Goal: Task Accomplishment & Management: Manage account settings

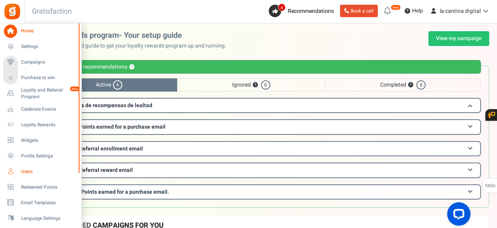
click at [25, 168] on span "Users" at bounding box center [48, 171] width 55 height 7
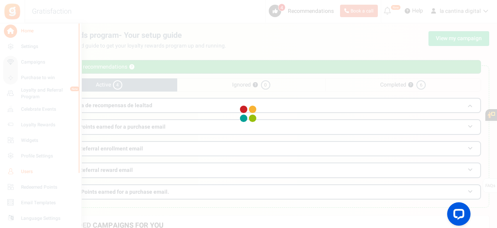
click at [25, 168] on div at bounding box center [248, 114] width 497 height 228
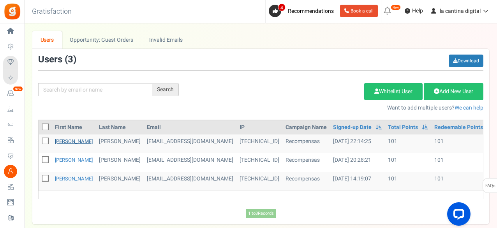
click at [57, 141] on link "[PERSON_NAME]" at bounding box center [74, 140] width 38 height 7
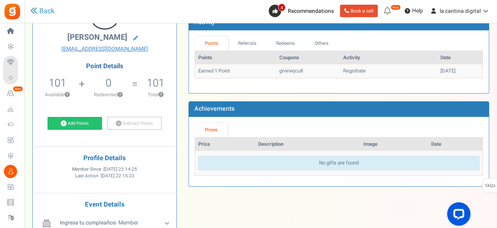
scroll to position [117, 0]
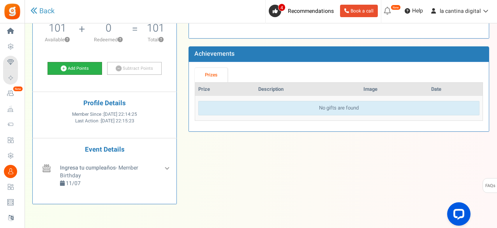
click at [90, 70] on link "Add Points" at bounding box center [74, 68] width 55 height 13
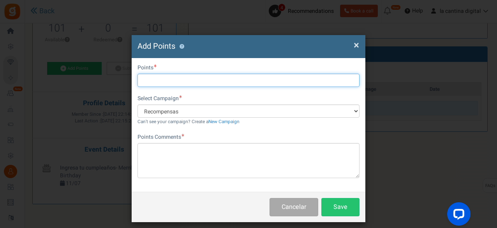
click at [169, 78] on input "text" at bounding box center [248, 80] width 222 height 13
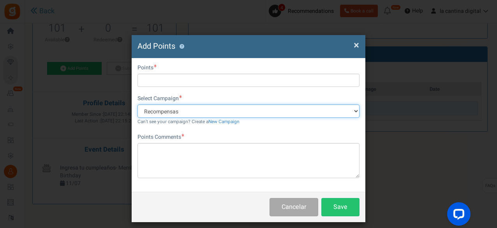
click at [165, 107] on select "Recompensas Programa de recompensas de lealtad [DATE]: share and refer for inst…" at bounding box center [248, 110] width 222 height 13
click at [137, 104] on select "Recompensas Programa de recompensas de lealtad [DATE]: share and refer for inst…" at bounding box center [248, 110] width 222 height 13
click at [223, 110] on select "Recompensas Programa de recompensas de lealtad [DATE]: share and refer for inst…" at bounding box center [248, 110] width 222 height 13
select select "67252"
click at [137, 104] on select "Recompensas Programa de recompensas de lealtad [DATE]: share and refer for inst…" at bounding box center [248, 110] width 222 height 13
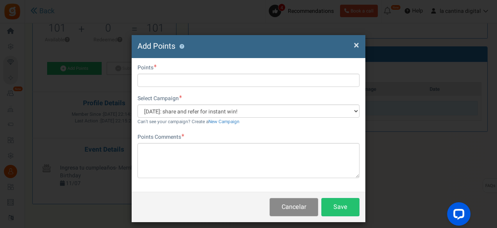
click at [308, 210] on button "Cancelar" at bounding box center [293, 207] width 49 height 18
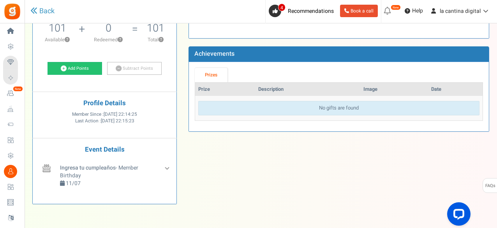
scroll to position [0, 0]
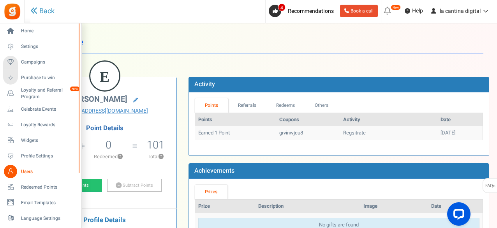
click at [28, 175] on link "Users" at bounding box center [40, 171] width 75 height 13
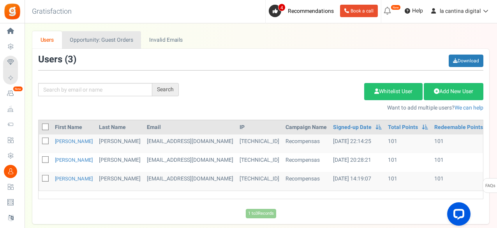
click at [100, 38] on link "Opportunity: Guest Orders" at bounding box center [101, 40] width 79 height 18
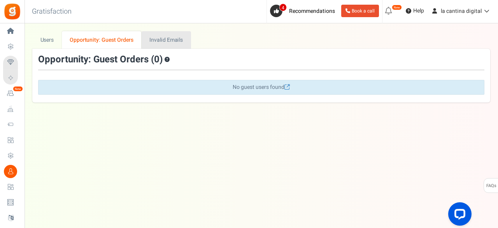
click at [152, 34] on link "Invalid Emails" at bounding box center [166, 40] width 49 height 18
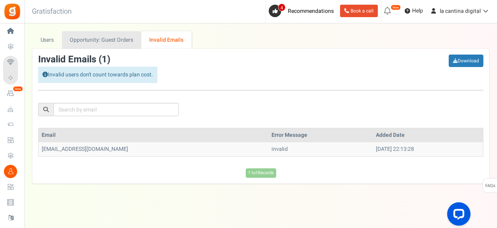
click at [90, 40] on link "Opportunity: Guest Orders" at bounding box center [101, 40] width 79 height 18
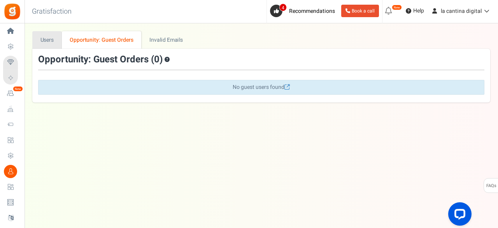
click at [41, 45] on link "Users" at bounding box center [47, 40] width 30 height 18
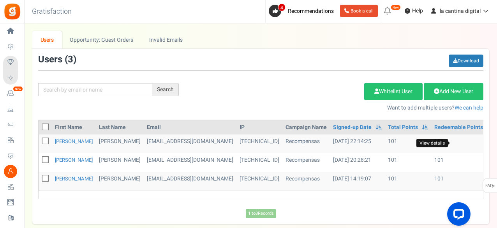
click at [493, 143] on icon at bounding box center [495, 143] width 5 height 5
click at [0, 0] on div at bounding box center [0, 0] width 0 height 0
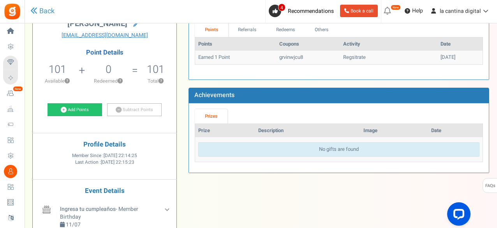
scroll to position [117, 0]
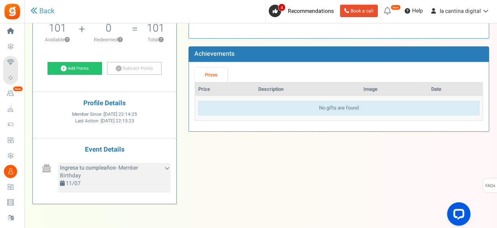
click at [167, 166] on icon at bounding box center [167, 167] width 4 height 4
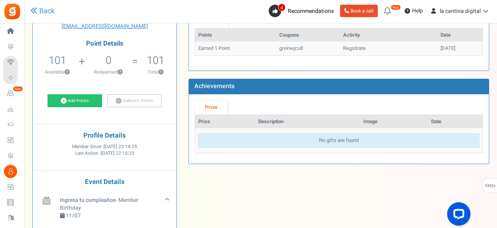
scroll to position [0, 0]
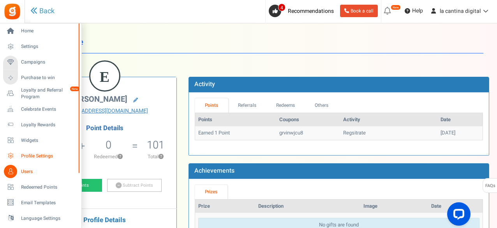
click at [26, 153] on span "Profile Settings" at bounding box center [48, 156] width 55 height 7
click at [0, 0] on div at bounding box center [0, 0] width 0 height 0
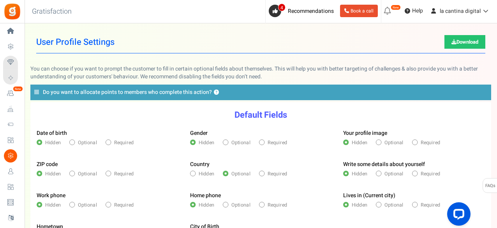
click at [376, 143] on span at bounding box center [378, 141] width 5 height 5
click at [376, 143] on input "Optional" at bounding box center [378, 143] width 5 height 5
radio input "true"
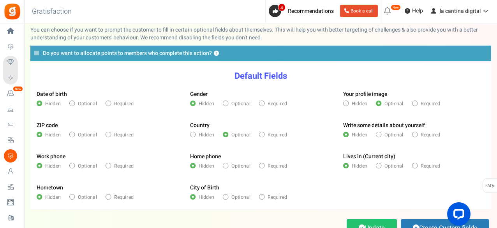
click at [262, 132] on span at bounding box center [261, 134] width 5 height 5
click at [262, 133] on input "Required" at bounding box center [261, 135] width 5 height 5
radio input "true"
click at [122, 198] on span "Required" at bounding box center [123, 196] width 19 height 7
click at [110, 198] on input "Required" at bounding box center [108, 197] width 5 height 5
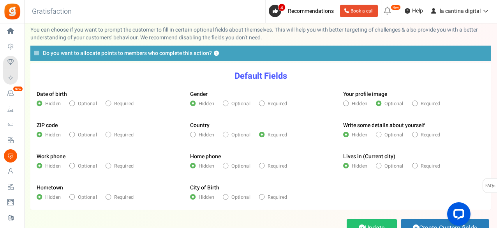
radio input "true"
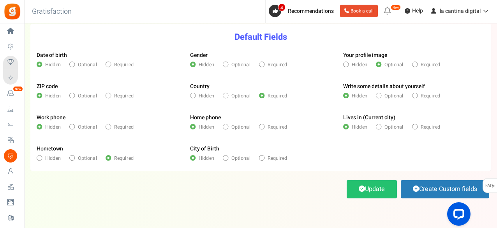
click at [414, 128] on span at bounding box center [414, 126] width 5 height 5
click at [414, 128] on input "Required" at bounding box center [414, 127] width 5 height 5
radio input "true"
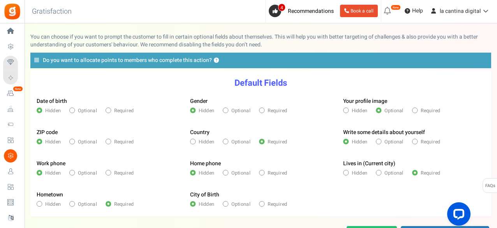
scroll to position [0, 0]
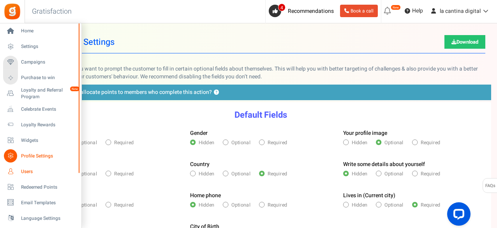
click at [23, 173] on span "Users" at bounding box center [48, 171] width 55 height 7
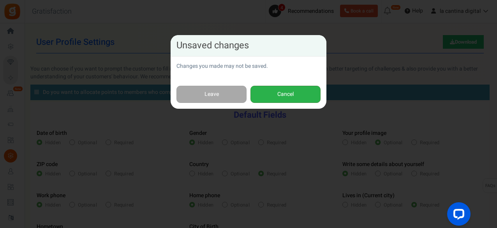
click at [276, 88] on button "Cancel" at bounding box center [285, 95] width 70 height 18
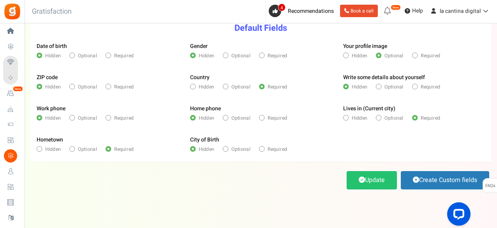
scroll to position [96, 0]
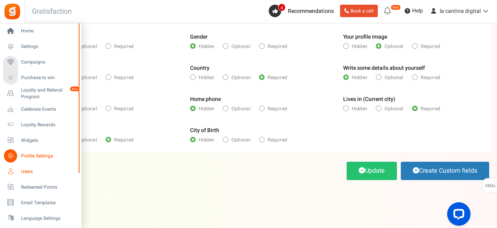
click at [25, 173] on span "Users" at bounding box center [48, 171] width 55 height 7
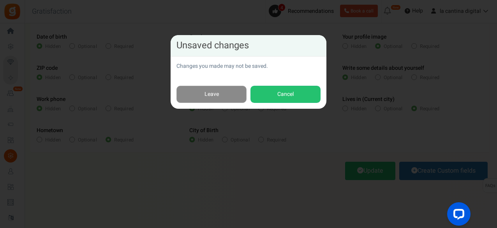
click at [211, 95] on link "Leave" at bounding box center [211, 95] width 70 height 18
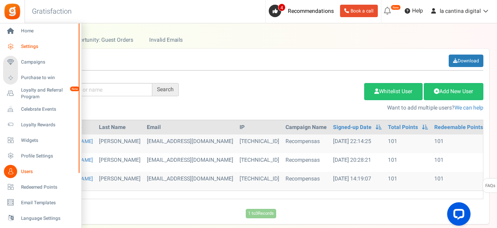
click at [26, 46] on span "Settings" at bounding box center [48, 46] width 55 height 7
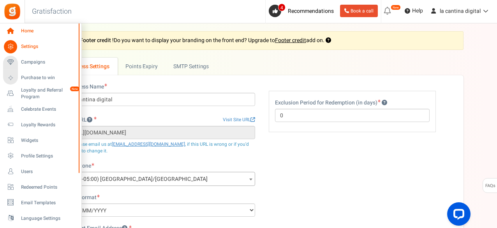
click at [32, 30] on span "Home" at bounding box center [48, 31] width 55 height 7
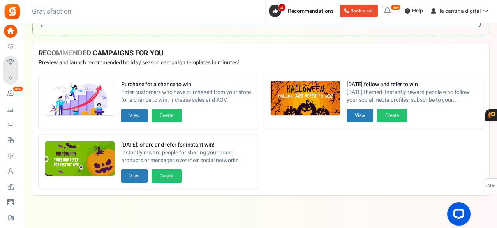
scroll to position [178, 0]
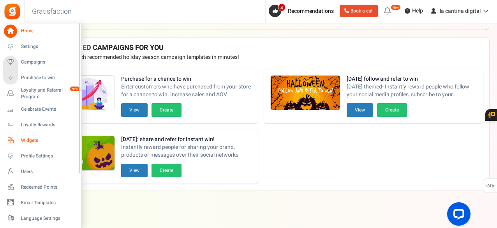
click at [30, 139] on span "Widgets" at bounding box center [48, 140] width 55 height 7
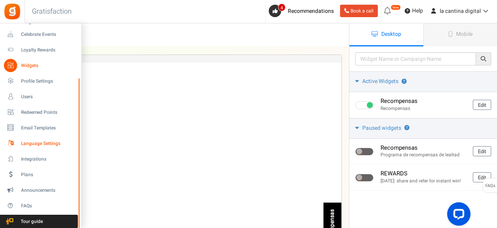
click at [37, 143] on span "Language Settings" at bounding box center [48, 143] width 55 height 7
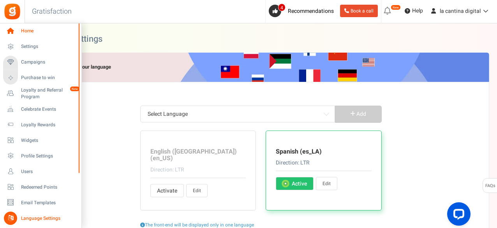
click at [33, 32] on span "Home" at bounding box center [48, 31] width 55 height 7
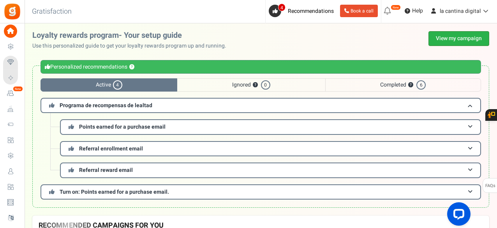
click at [444, 41] on link "View my campaign" at bounding box center [458, 38] width 61 height 15
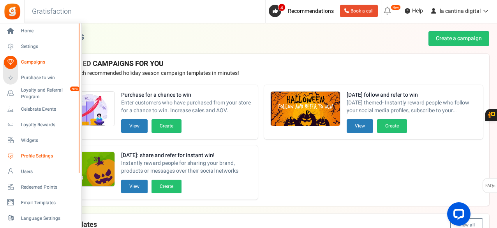
click at [38, 154] on span "Profile Settings" at bounding box center [48, 156] width 55 height 7
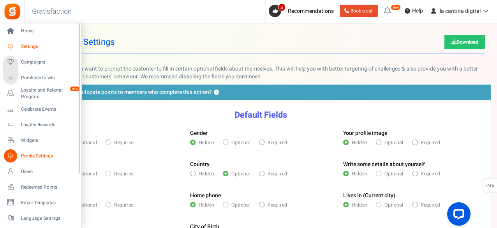
click at [23, 43] on span "Settings" at bounding box center [48, 46] width 55 height 7
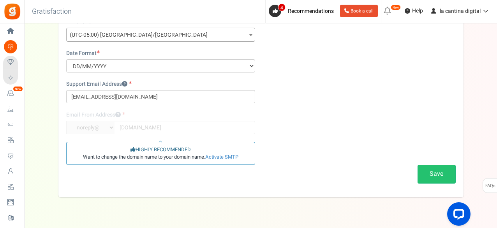
scroll to position [159, 0]
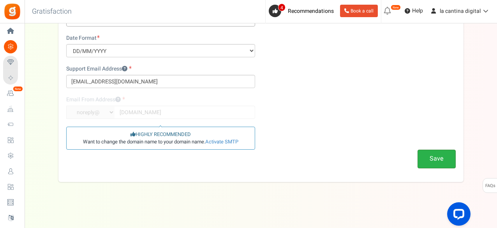
click at [436, 164] on button "Save" at bounding box center [436, 158] width 38 height 18
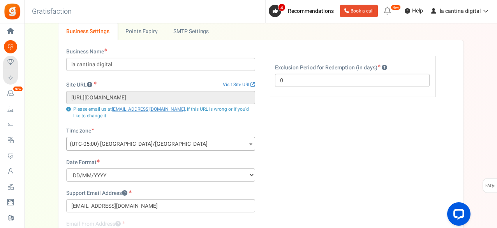
scroll to position [0, 0]
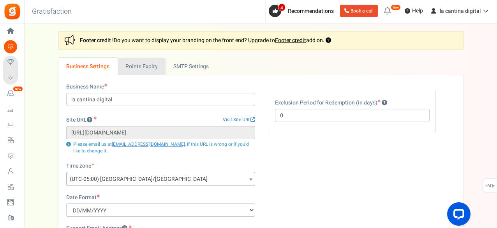
click at [146, 63] on link "Points Expiry" at bounding box center [142, 67] width 48 height 18
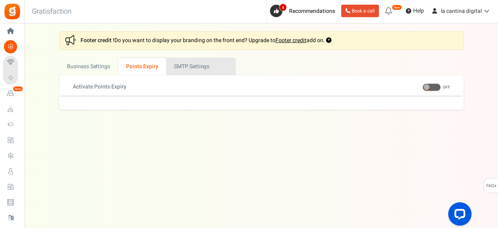
click at [185, 61] on link "Active SMTP Settings" at bounding box center [201, 67] width 70 height 18
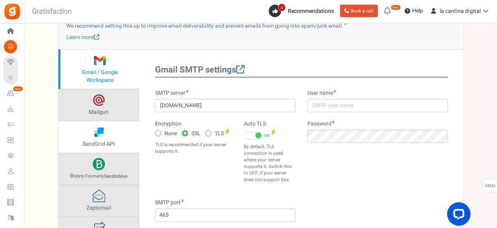
scroll to position [78, 0]
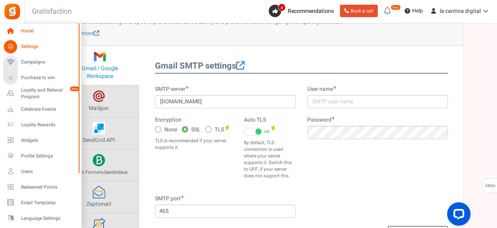
click at [28, 32] on span "Home" at bounding box center [48, 31] width 55 height 7
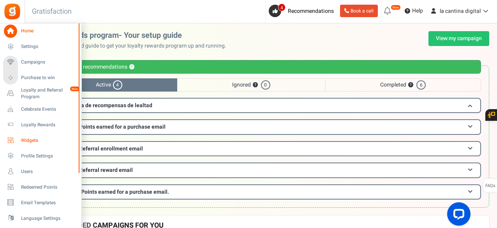
click at [33, 138] on span "Widgets" at bounding box center [48, 140] width 55 height 7
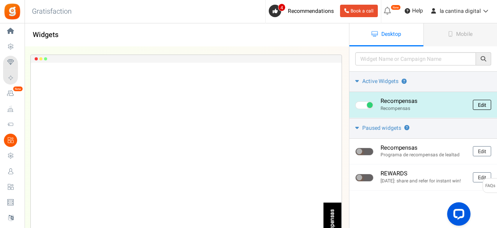
click at [480, 100] on link "Edit" at bounding box center [482, 105] width 18 height 10
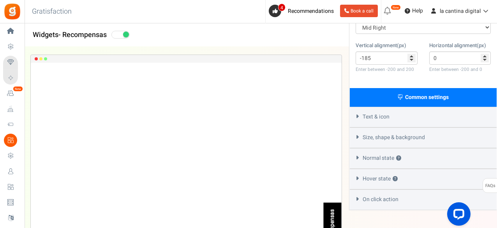
scroll to position [211, 0]
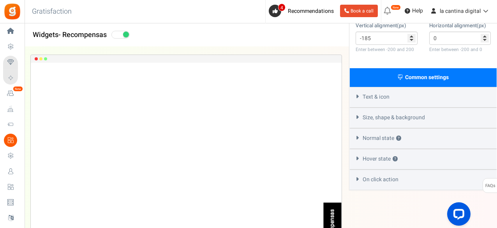
click at [406, 116] on span "Size, shape & background" at bounding box center [393, 118] width 62 height 8
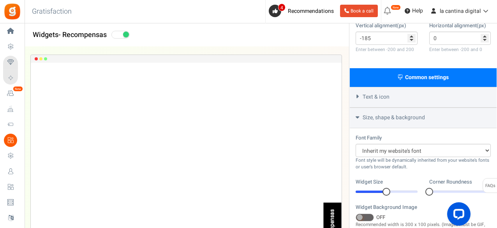
click at [385, 190] on div at bounding box center [386, 192] width 8 height 8
drag, startPoint x: 389, startPoint y: 190, endPoint x: 394, endPoint y: 188, distance: 6.0
click at [394, 188] on div at bounding box center [397, 192] width 8 height 8
click at [399, 188] on div at bounding box center [397, 192] width 8 height 8
click at [405, 188] on div at bounding box center [407, 192] width 8 height 8
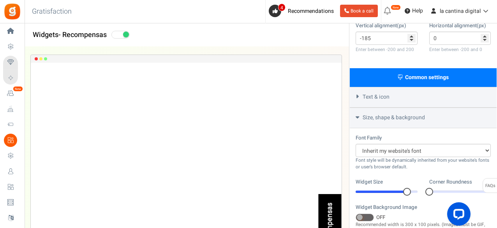
click at [405, 188] on div at bounding box center [407, 192] width 8 height 8
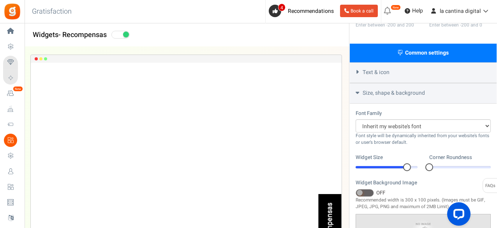
scroll to position [289, 0]
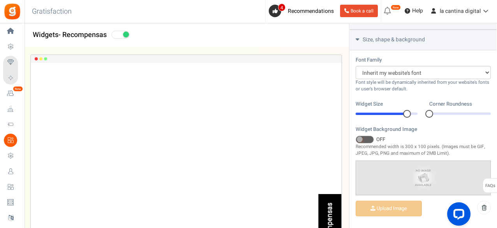
click at [368, 138] on span at bounding box center [364, 139] width 18 height 8
click at [355, 138] on input "ON OFF" at bounding box center [355, 139] width 0 height 5
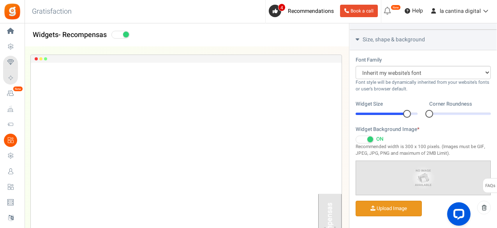
click at [393, 204] on input "file" at bounding box center [388, 208] width 65 height 15
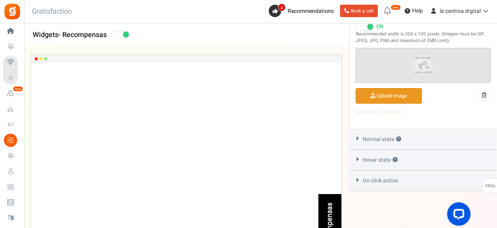
scroll to position [393, 0]
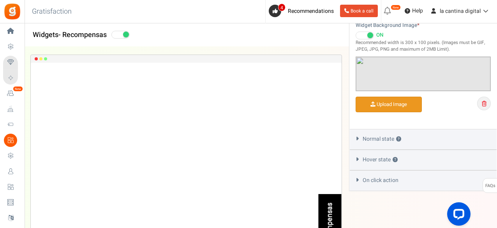
click at [484, 101] on icon at bounding box center [484, 103] width 5 height 5
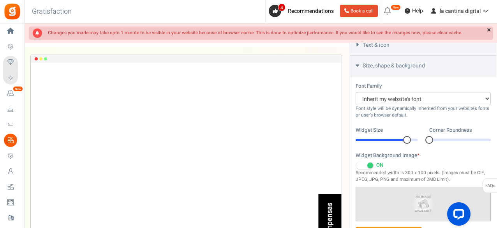
scroll to position [199, 0]
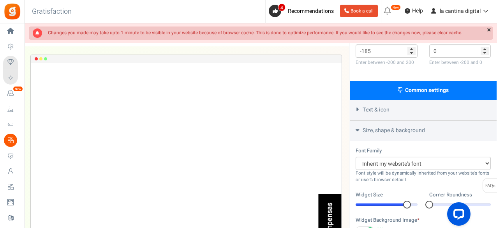
click at [364, 106] on span "Text & icon" at bounding box center [375, 110] width 27 height 8
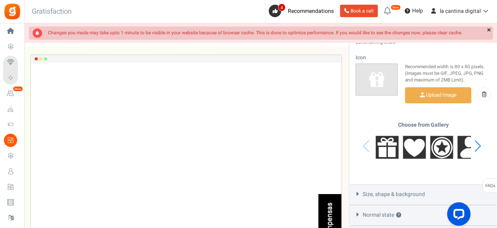
scroll to position [354, 0]
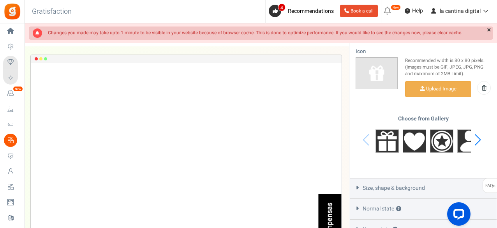
click at [479, 136] on div "Next slide" at bounding box center [477, 139] width 11 height 23
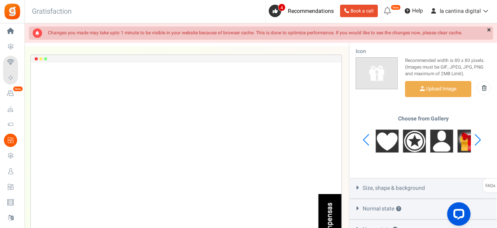
click at [479, 136] on div "Next slide" at bounding box center [477, 139] width 11 height 23
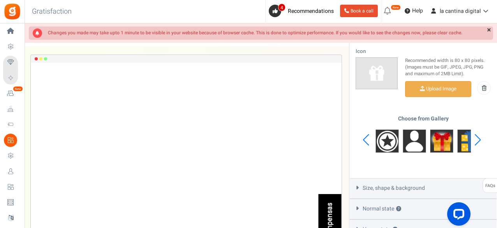
click at [479, 136] on div "Next slide" at bounding box center [477, 139] width 11 height 23
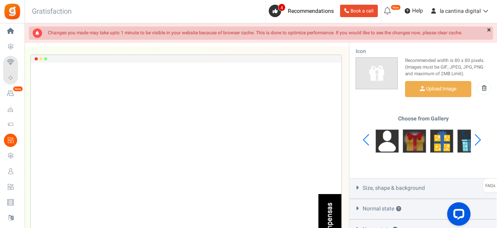
click at [419, 136] on img at bounding box center [414, 140] width 23 height 23
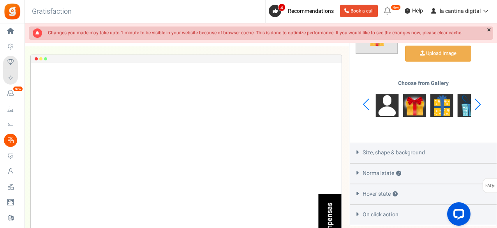
scroll to position [424, 0]
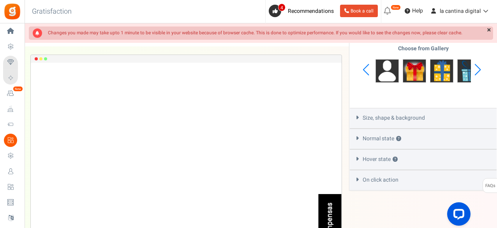
click at [316, 186] on div "Recompensas Loading.. × To configure LightBox layout please Click here" at bounding box center [186, 160] width 311 height 195
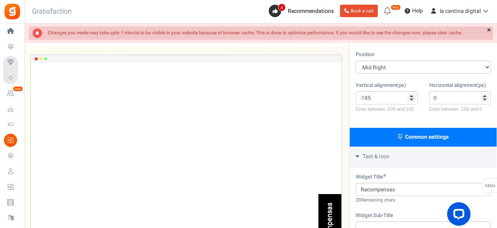
scroll to position [0, 0]
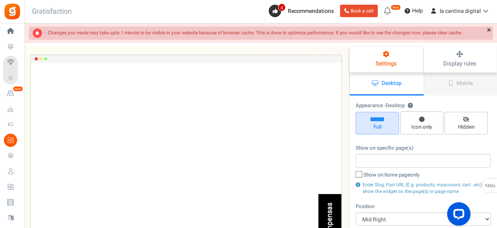
click at [490, 30] on link "×" at bounding box center [489, 30] width 8 height 8
click at [490, 30] on link "Save" at bounding box center [468, 35] width 49 height 16
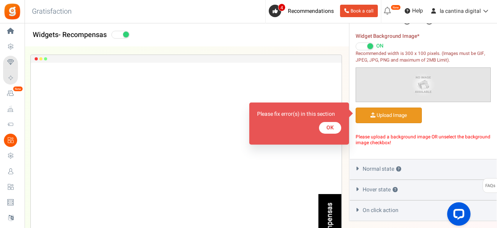
scroll to position [373, 0]
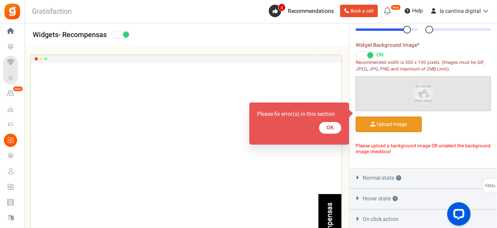
click at [331, 129] on button "OK" at bounding box center [330, 128] width 22 height 12
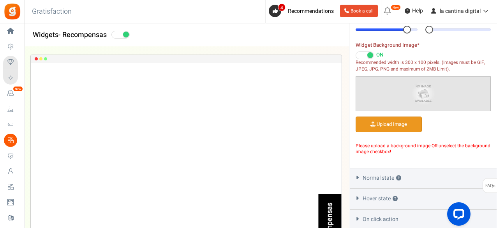
click at [331, 129] on div "Recompensas" at bounding box center [329, 160] width 23 height 76
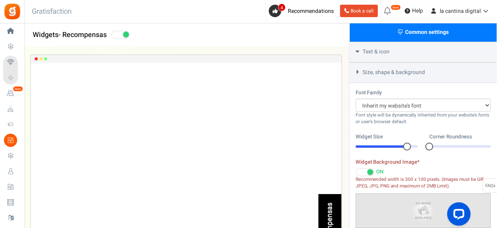
click at [363, 168] on span at bounding box center [364, 172] width 18 height 8
click at [355, 170] on input "ON OFF" at bounding box center [355, 172] width 0 height 5
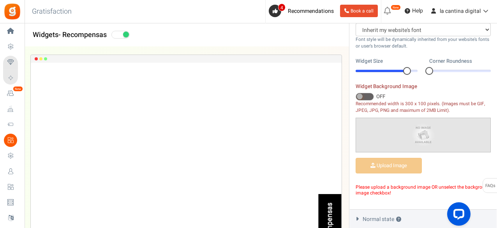
scroll to position [334, 0]
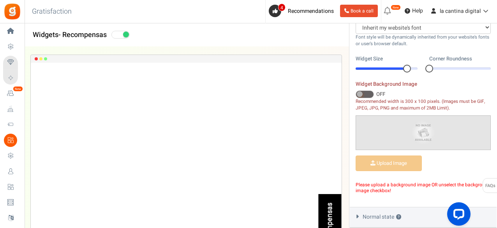
drag, startPoint x: 431, startPoint y: 66, endPoint x: 443, endPoint y: 67, distance: 12.5
click at [443, 67] on div at bounding box center [460, 68] width 62 height 2
click at [444, 67] on div at bounding box center [460, 68] width 62 height 2
click at [447, 65] on div "0" at bounding box center [460, 69] width 62 height 8
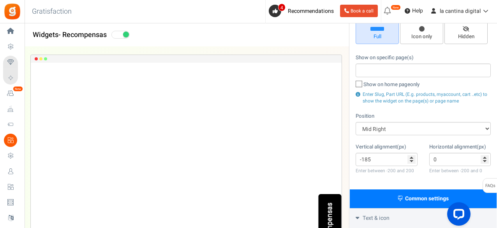
scroll to position [0, 0]
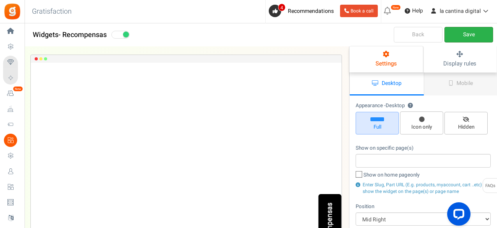
click at [477, 36] on link "Save" at bounding box center [468, 35] width 49 height 16
